Goal: Task Accomplishment & Management: Complete application form

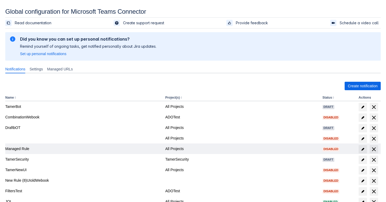
scroll to position [48, 0]
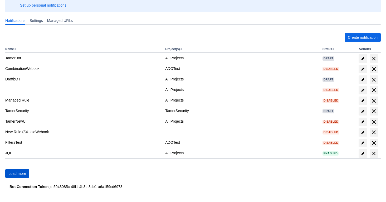
click at [23, 174] on span "Load more" at bounding box center [17, 173] width 18 height 8
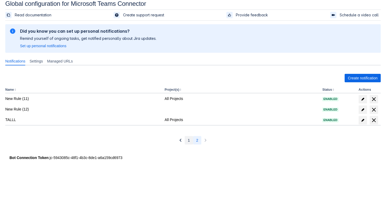
click at [190, 139] on button "1" at bounding box center [189, 140] width 8 height 8
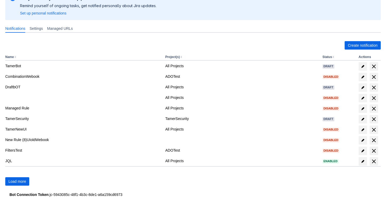
scroll to position [48, 0]
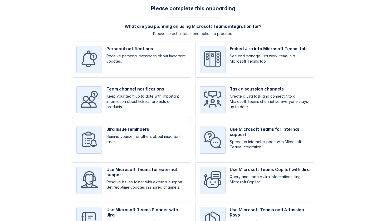
click at [27, 91] on div "Please complete this onboarding What are you planning on using Microsoft Teams …" at bounding box center [192, 124] width 375 height 239
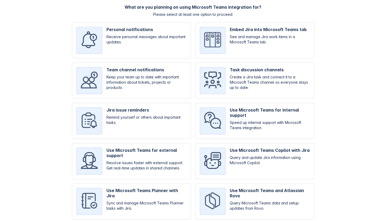
scroll to position [28, 0]
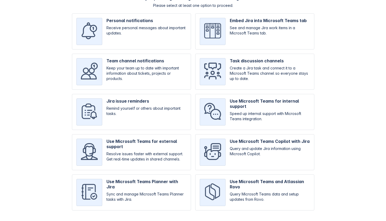
click at [108, 38] on input "checkbox" at bounding box center [131, 31] width 119 height 36
checkbox input "true"
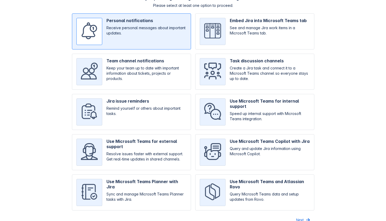
click at [117, 77] on input "checkbox" at bounding box center [131, 72] width 119 height 36
checkbox input "true"
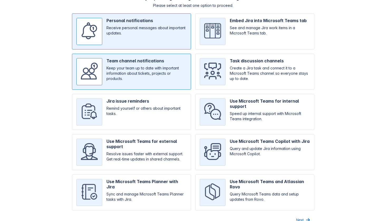
click at [275, 120] on input "checkbox" at bounding box center [254, 112] width 119 height 36
checkbox input "true"
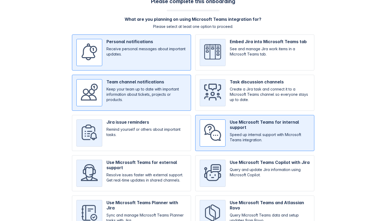
scroll to position [0, 0]
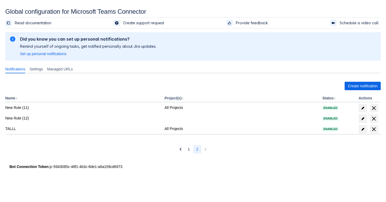
scroll to position [8, 0]
